Goal: Find contact information: Find contact information

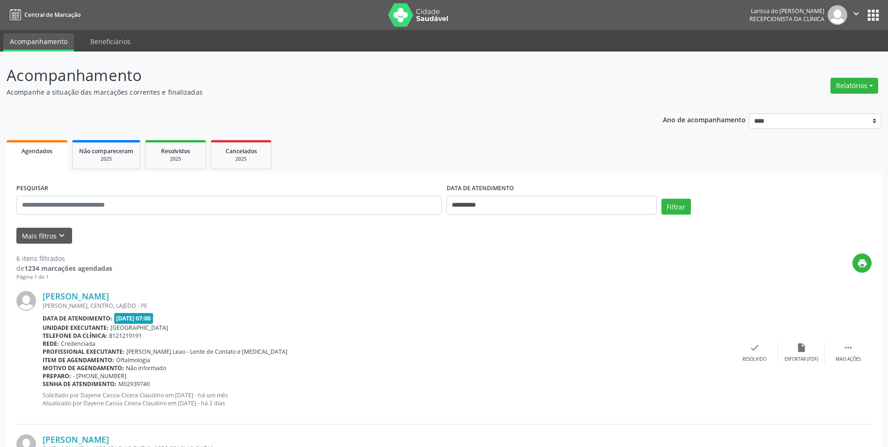
scroll to position [94, 0]
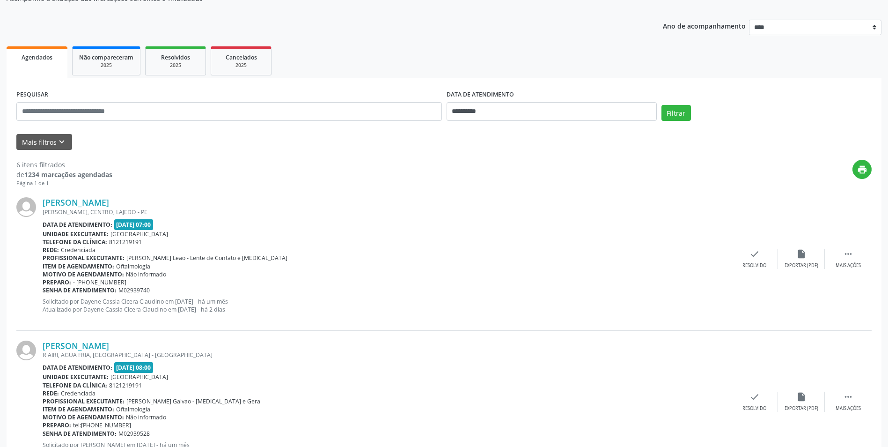
drag, startPoint x: 199, startPoint y: 206, endPoint x: 58, endPoint y: 213, distance: 142.0
click at [58, 213] on div "[PERSON_NAME] [PERSON_NAME], CENTRO, LAJEDO - PE Data de atendimento: [DATE] 07…" at bounding box center [387, 258] width 689 height 123
drag, startPoint x: 58, startPoint y: 213, endPoint x: 379, endPoint y: 276, distance: 327.9
click at [379, 276] on div "Motivo de agendamento: Não informado" at bounding box center [387, 274] width 689 height 8
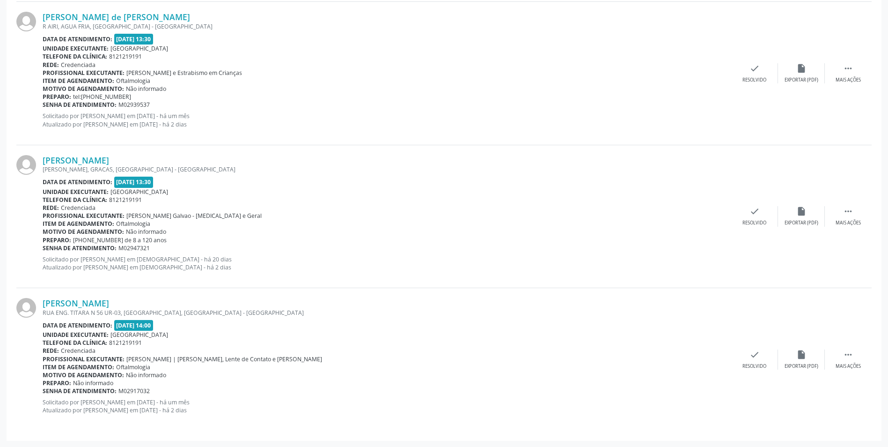
scroll to position [708, 0]
drag, startPoint x: 170, startPoint y: 160, endPoint x: 40, endPoint y: 161, distance: 130.2
click at [40, 161] on div "[PERSON_NAME] [PERSON_NAME], GRACAS, [GEOGRAPHIC_DATA] - [GEOGRAPHIC_DATA] Data…" at bounding box center [444, 216] width 856 height 143
copy div "[PERSON_NAME]"
drag, startPoint x: 160, startPoint y: 304, endPoint x: 44, endPoint y: 304, distance: 115.7
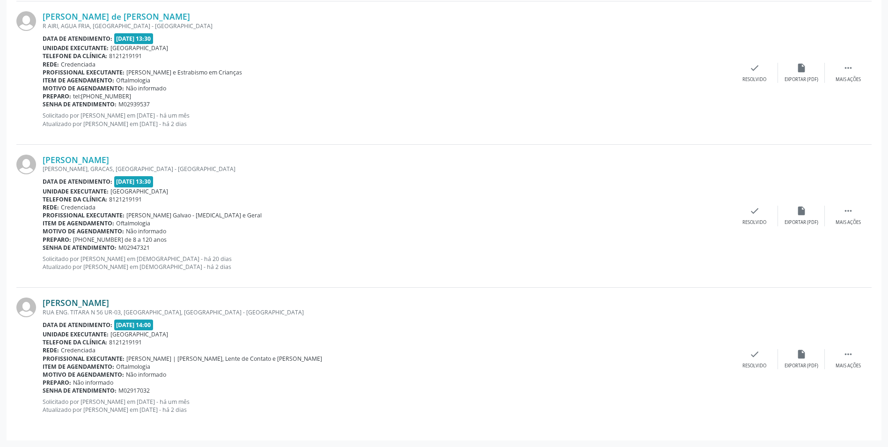
click at [44, 304] on div "[PERSON_NAME]" at bounding box center [387, 302] width 689 height 10
copy link "[PERSON_NAME]"
click at [103, 308] on div "RUA ENG. TITARA N 56 UR-03, [GEOGRAPHIC_DATA], [GEOGRAPHIC_DATA] - [GEOGRAPHIC_…" at bounding box center [387, 312] width 689 height 8
click at [109, 300] on link "[PERSON_NAME]" at bounding box center [76, 302] width 66 height 10
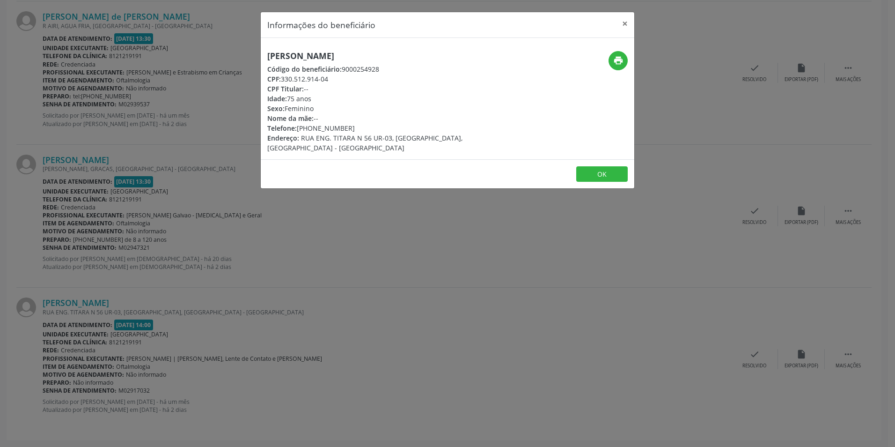
drag, startPoint x: 352, startPoint y: 127, endPoint x: 299, endPoint y: 129, distance: 52.9
click at [299, 129] on div "Telefone: [PHONE_NUMBER]" at bounding box center [385, 128] width 236 height 10
copy div "[PHONE_NUMBER]"
drag, startPoint x: 411, startPoint y: 57, endPoint x: 267, endPoint y: 58, distance: 144.2
click at [267, 58] on div "[PERSON_NAME] Código do beneficiário: 9000254928 CPF: 330.512.914-04 CPF Titula…" at bounding box center [385, 102] width 249 height 102
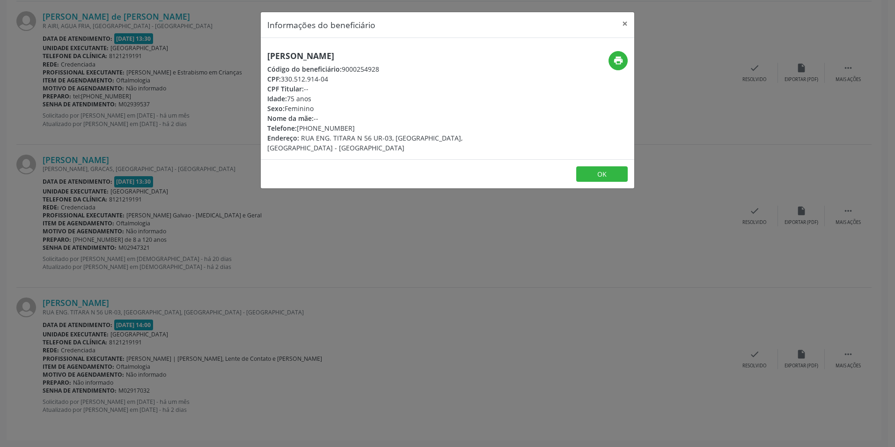
copy h5 "[PERSON_NAME]"
click at [624, 26] on button "×" at bounding box center [625, 23] width 19 height 23
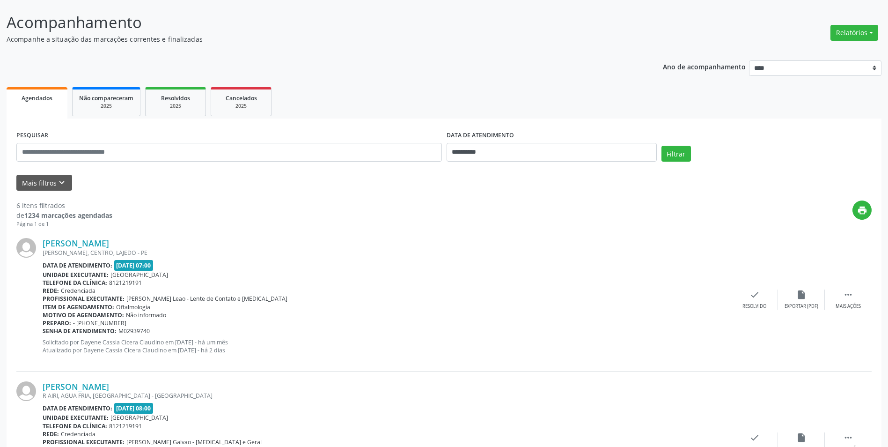
scroll to position [0, 0]
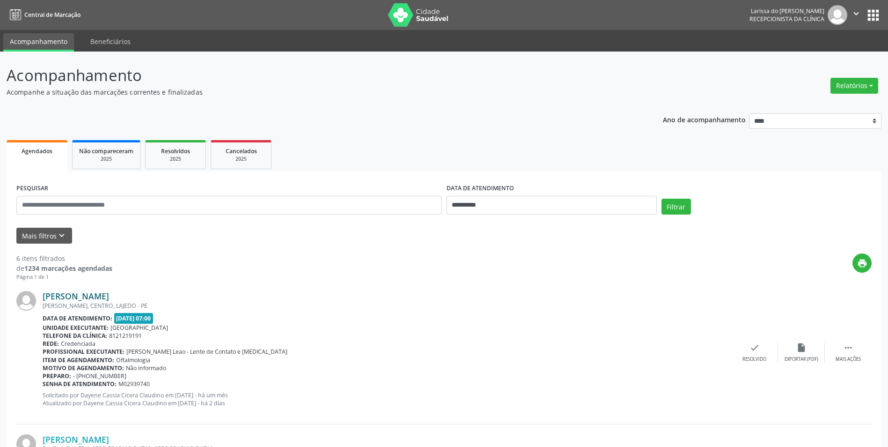
click at [109, 297] on link "[PERSON_NAME]" at bounding box center [76, 296] width 66 height 10
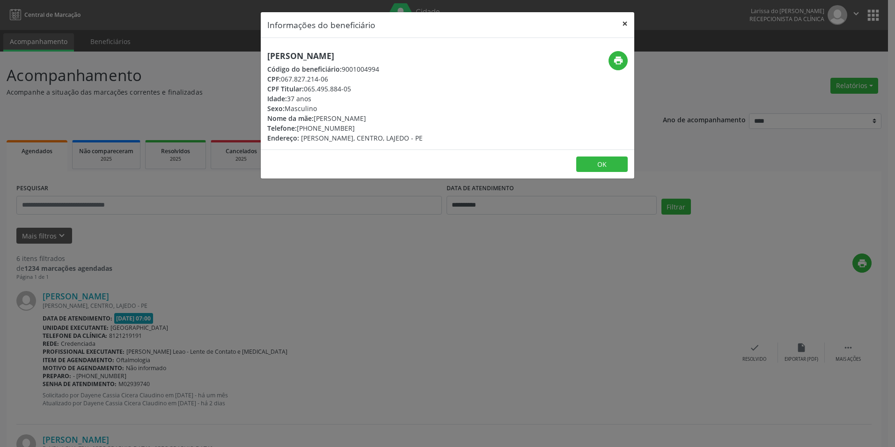
click at [625, 24] on button "×" at bounding box center [625, 23] width 19 height 23
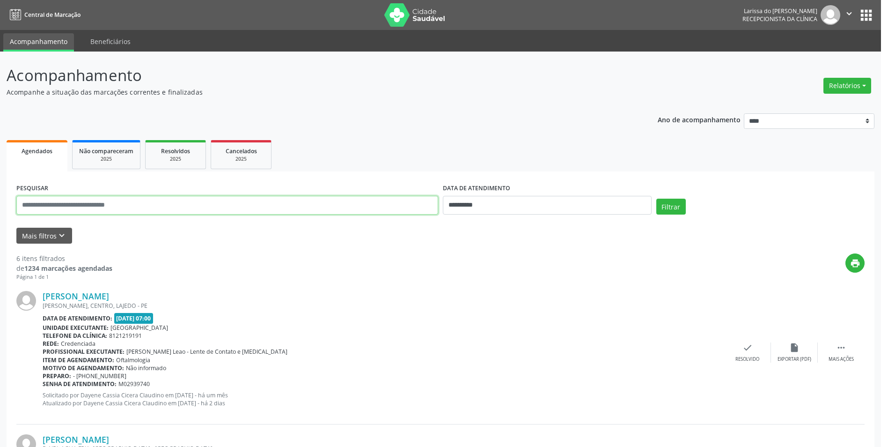
drag, startPoint x: 237, startPoint y: 258, endPoint x: 216, endPoint y: 267, distance: 22.9
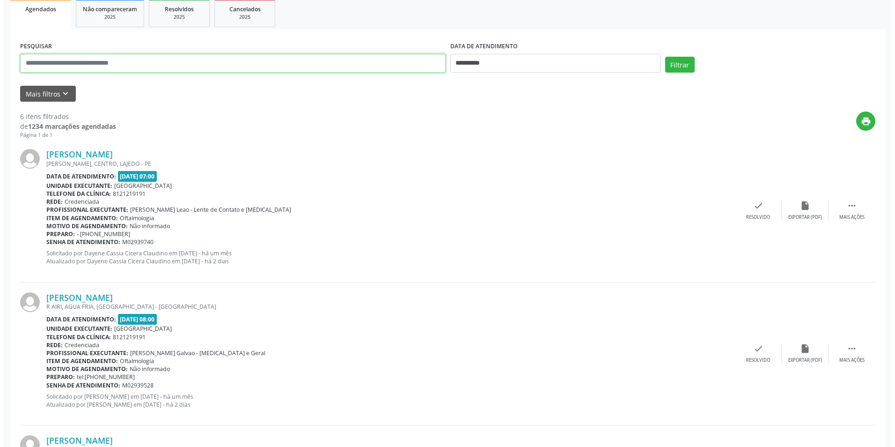
scroll to position [187, 0]
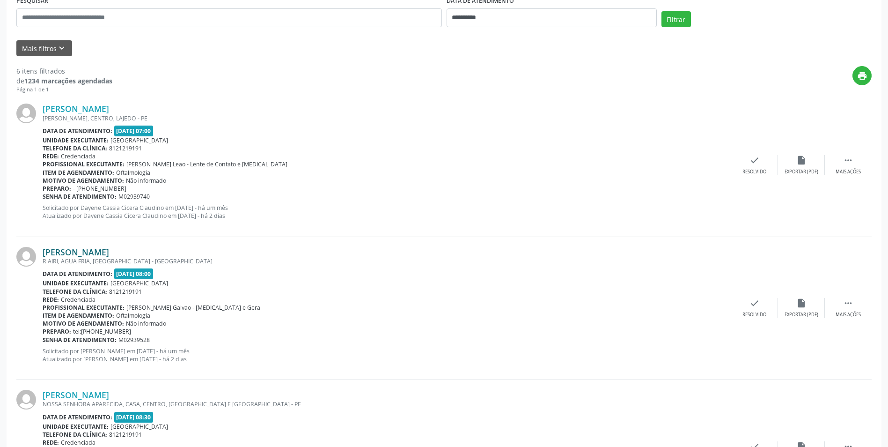
click at [90, 247] on link "[PERSON_NAME]" at bounding box center [76, 252] width 66 height 10
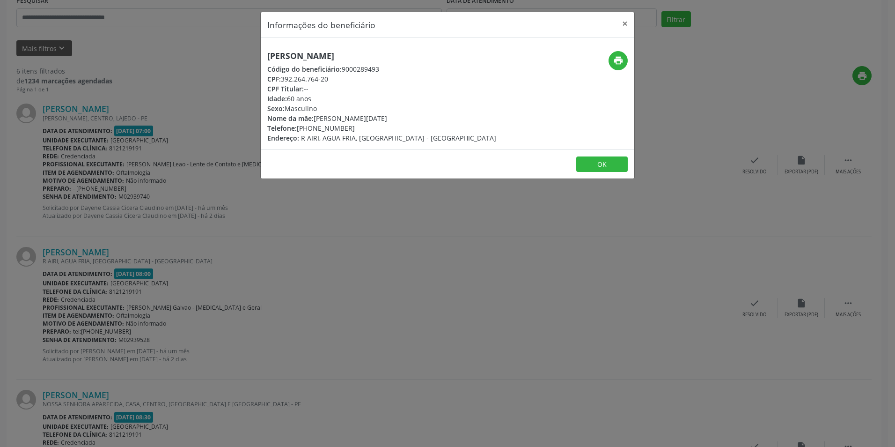
drag, startPoint x: 349, startPoint y: 130, endPoint x: 298, endPoint y: 127, distance: 51.1
click at [298, 127] on div "Telefone: [PHONE_NUMBER]" at bounding box center [381, 128] width 229 height 10
copy div "[PHONE_NUMBER]"
